Goal: Task Accomplishment & Management: Manage account settings

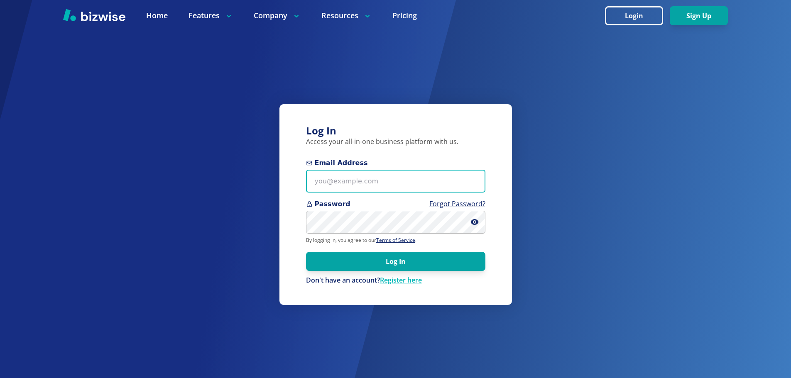
click at [420, 182] on input "Email Address" at bounding box center [395, 181] width 179 height 23
click at [481, 145] on p "Access your all-in-one business platform with us." at bounding box center [395, 142] width 179 height 9
paste input "[EMAIL_ADDRESS][DOMAIN_NAME]"
type input "[EMAIL_ADDRESS][DOMAIN_NAME]"
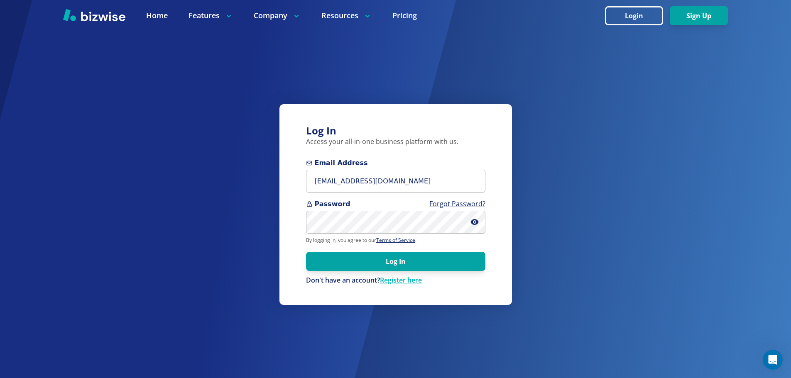
click at [479, 219] on span at bounding box center [478, 222] width 15 height 23
click at [476, 221] on icon at bounding box center [475, 222] width 8 height 6
click at [456, 254] on button "Log In" at bounding box center [395, 261] width 179 height 19
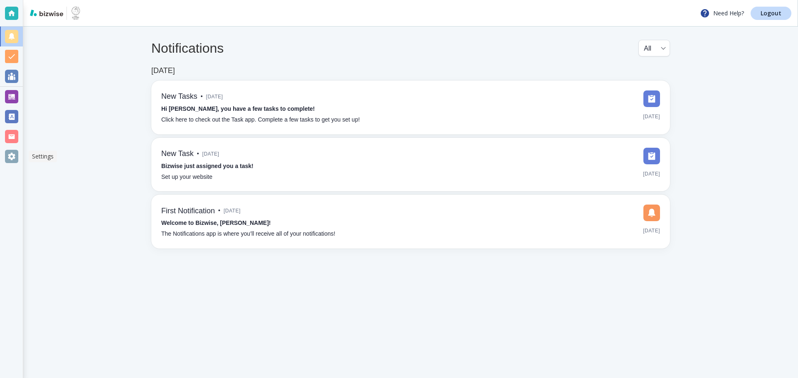
click at [10, 150] on div at bounding box center [11, 156] width 13 height 13
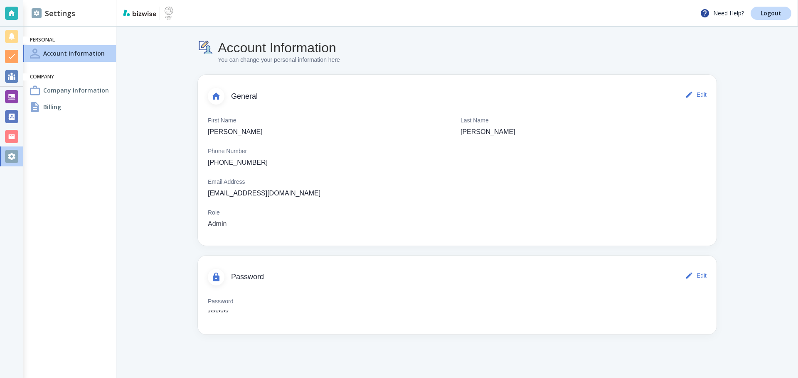
click at [105, 93] on div "Company Information" at bounding box center [69, 90] width 93 height 17
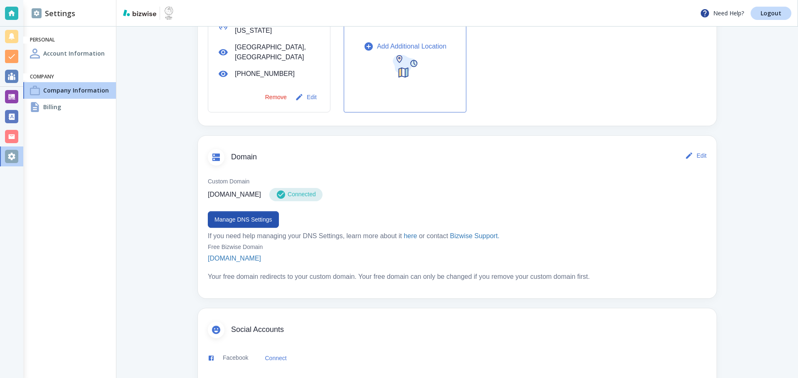
scroll to position [374, 0]
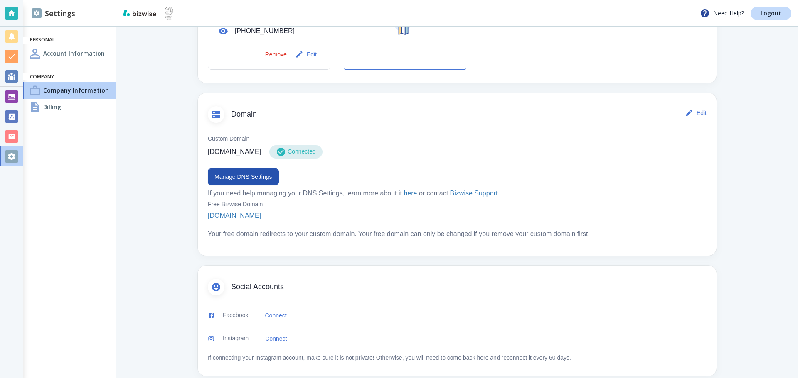
drag, startPoint x: 272, startPoint y: 196, endPoint x: 217, endPoint y: 196, distance: 55.2
click at [217, 200] on div "Free Bizwise Domain livingbb.bizwise.com Your free domain redirects to your cus…" at bounding box center [457, 219] width 498 height 39
click at [194, 197] on div "Company Information You can change your company information here Basics Edit Co…" at bounding box center [457, 21] width 598 height 737
drag, startPoint x: 204, startPoint y: 195, endPoint x: 274, endPoint y: 195, distance: 69.4
click at [274, 200] on div "Free Bizwise Domain livingbb.bizwise.com Your free domain redirects to your cus…" at bounding box center [457, 219] width 498 height 39
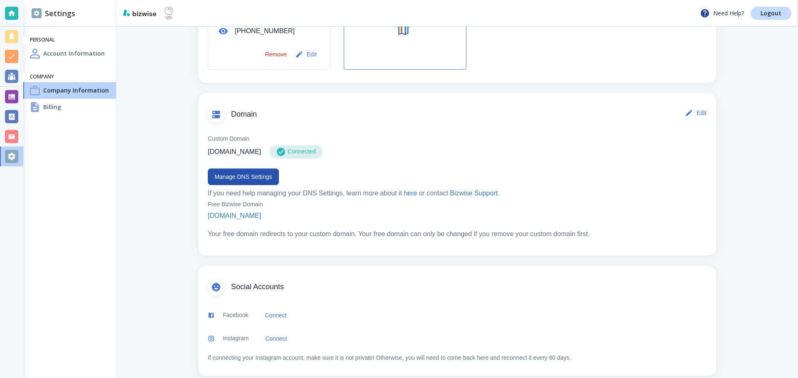
click at [274, 200] on div "Free Bizwise Domain livingbb.bizwise.com Your free domain redirects to your cus…" at bounding box center [457, 219] width 498 height 39
click at [239, 146] on p "livingbb.org" at bounding box center [234, 151] width 53 height 10
drag, startPoint x: 240, startPoint y: 142, endPoint x: 204, endPoint y: 144, distance: 36.2
click at [204, 144] on div "Custom Domain livingbb.org Connected Manage DNS Settings If you need help manag…" at bounding box center [457, 185] width 518 height 120
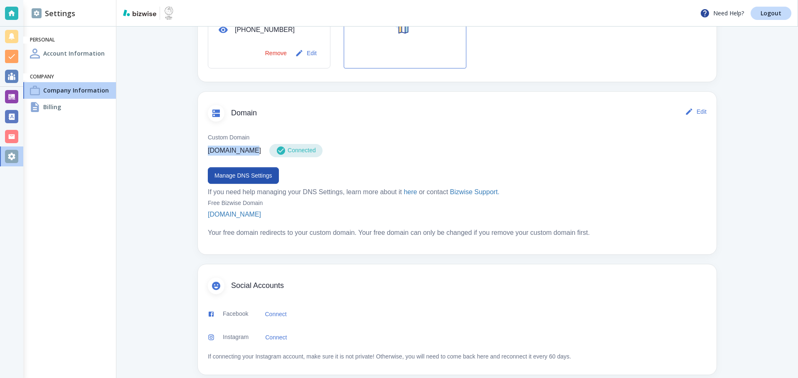
copy p "livingbb.org"
